Goal: Find contact information: Find contact information

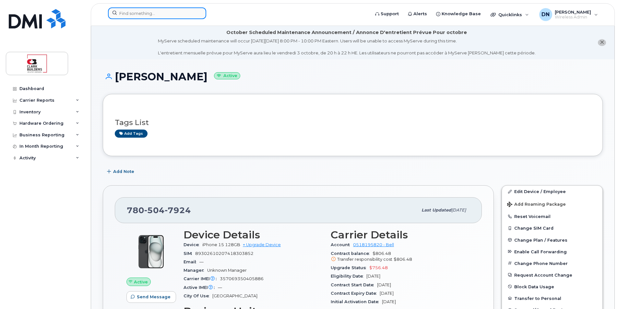
click at [175, 14] on input at bounding box center [157, 13] width 98 height 12
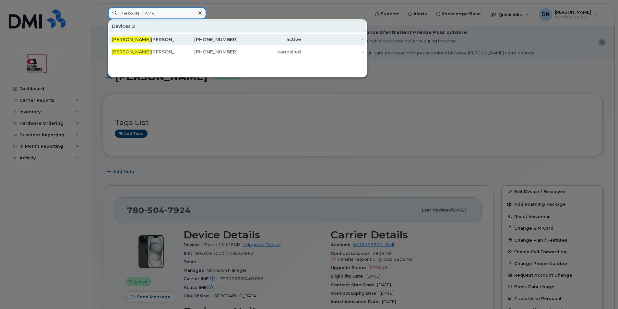
type input "[PERSON_NAME]"
click at [166, 37] on div "[PERSON_NAME] [PERSON_NAME]" at bounding box center [143, 39] width 63 height 6
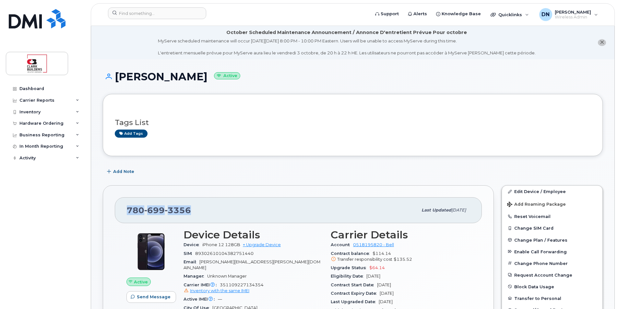
drag, startPoint x: 127, startPoint y: 211, endPoint x: 196, endPoint y: 207, distance: 69.5
click at [196, 207] on div "780 699 3356" at bounding box center [272, 211] width 291 height 14
copy span "780 699 3356"
